Goal: Task Accomplishment & Management: Manage account settings

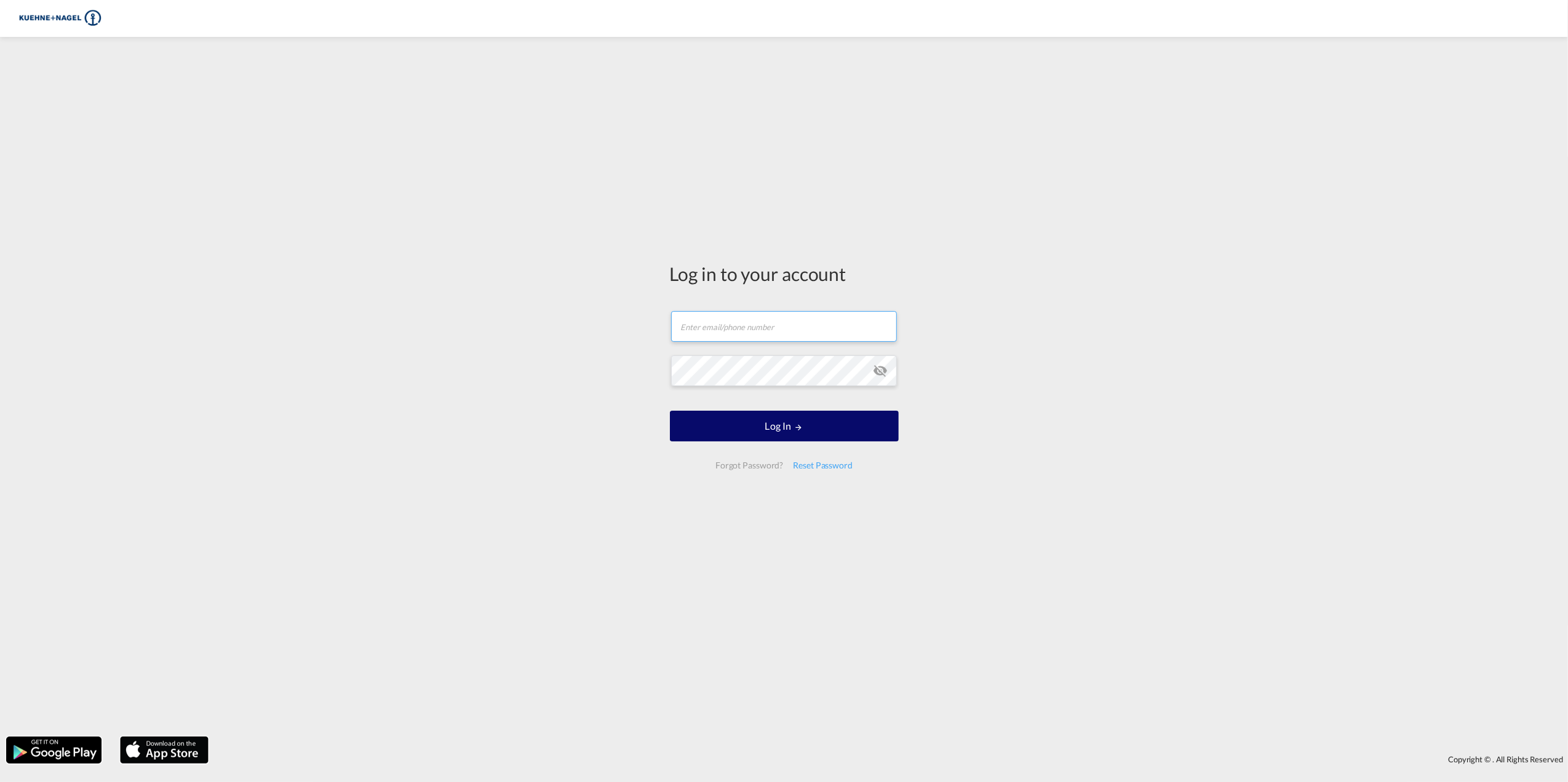
type input "[DOMAIN_NAME][EMAIL_ADDRESS][PERSON_NAME][DOMAIN_NAME]"
click at [773, 420] on button "Log In" at bounding box center [784, 426] width 229 height 31
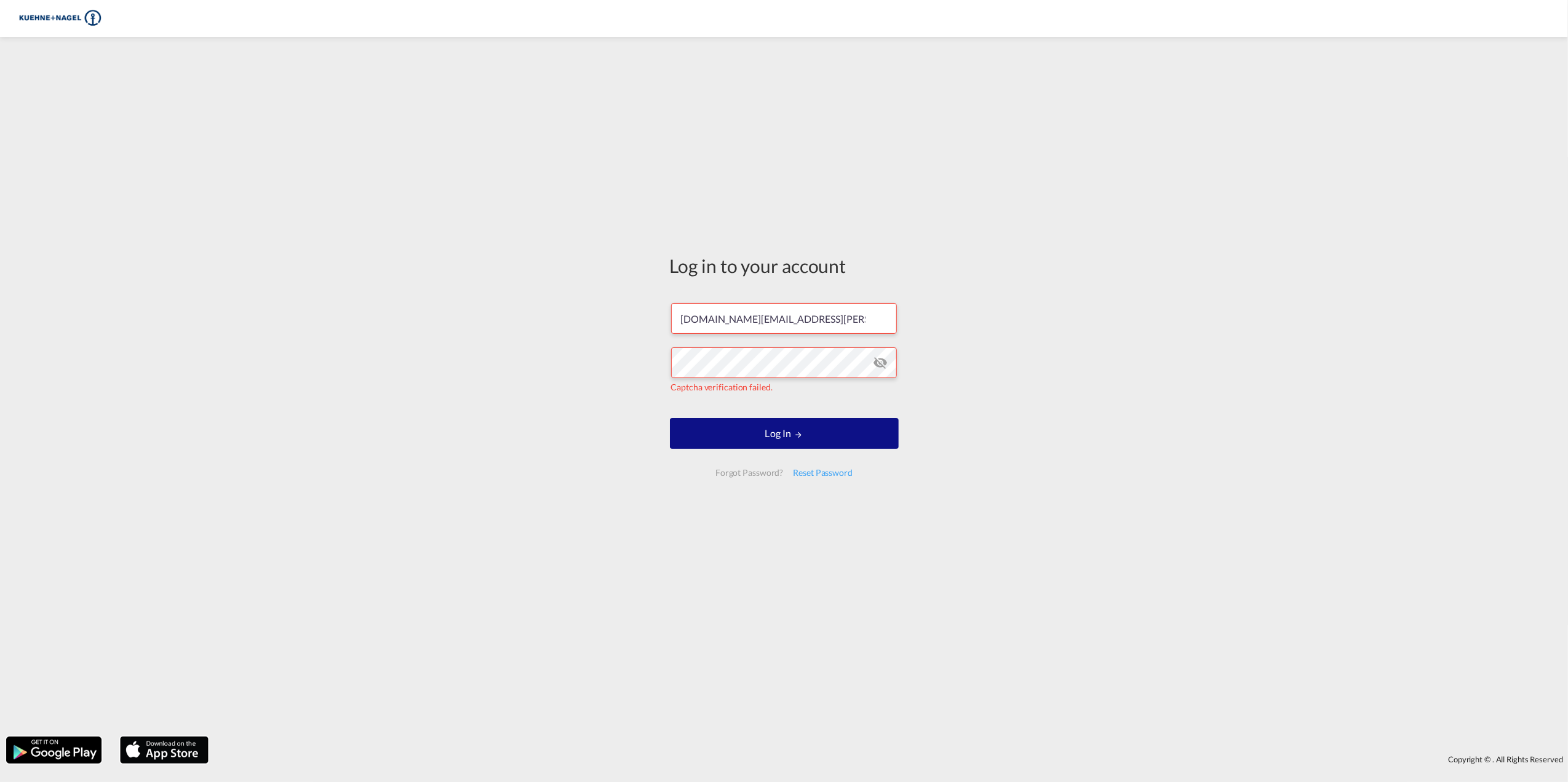
click at [878, 360] on md-icon "icon-eye-off" at bounding box center [881, 362] width 15 height 15
click at [527, 353] on div "Log in to your account [DOMAIN_NAME][EMAIL_ADDRESS][PERSON_NAME][DOMAIN_NAME] C…" at bounding box center [784, 387] width 1568 height 687
click at [340, 550] on div "Log in to your account [DOMAIN_NAME][EMAIL_ADDRESS][PERSON_NAME][DOMAIN_NAME] C…" at bounding box center [784, 387] width 1568 height 687
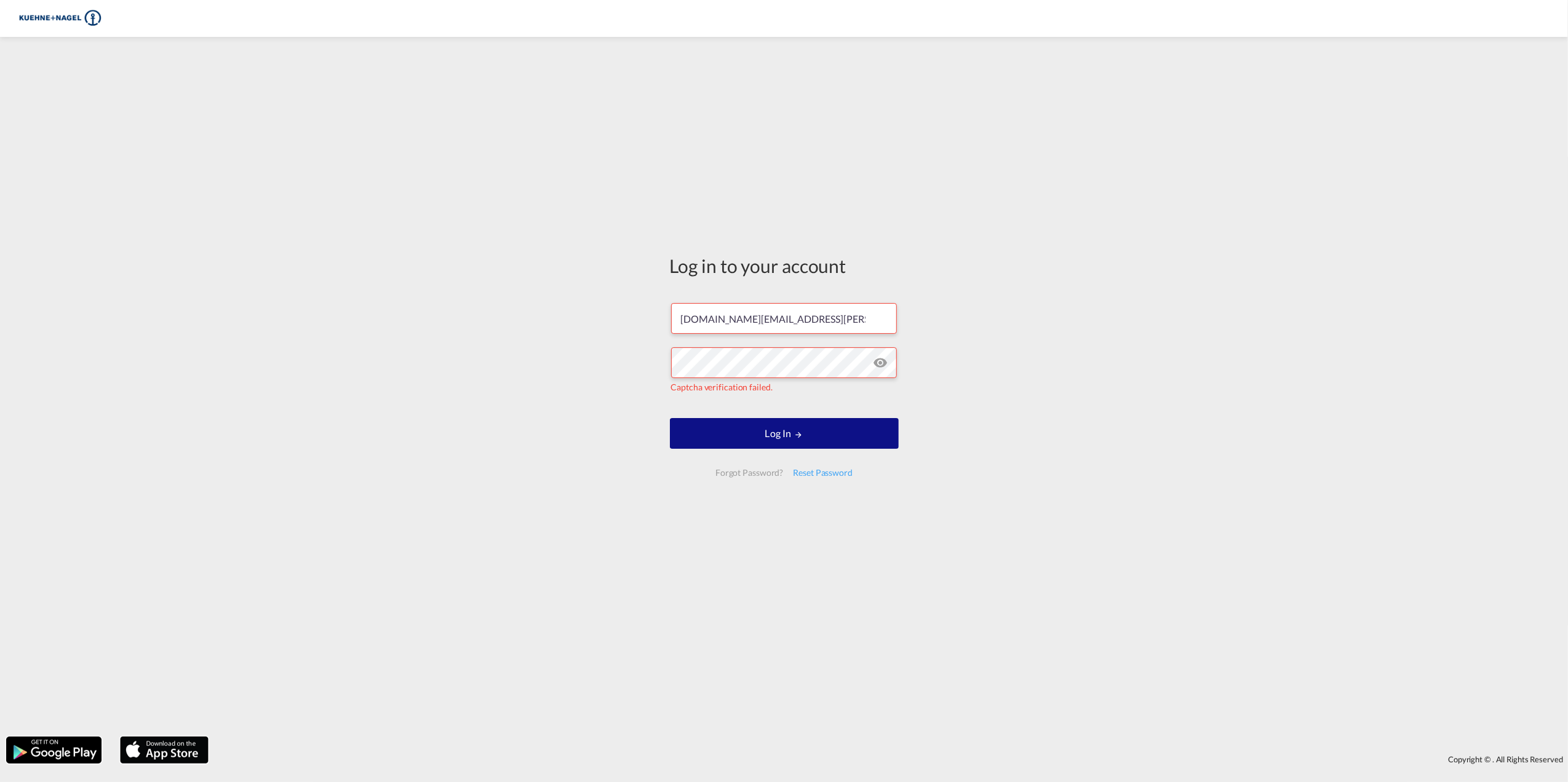
click at [750, 389] on span "Captcha verification failed." at bounding box center [722, 387] width 101 height 11
